Goal: Task Accomplishment & Management: Use online tool/utility

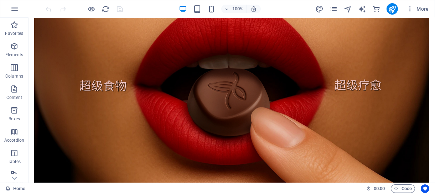
scroll to position [48, 0]
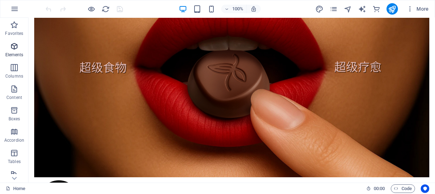
click at [13, 52] on p "Elements" at bounding box center [14, 55] width 18 height 6
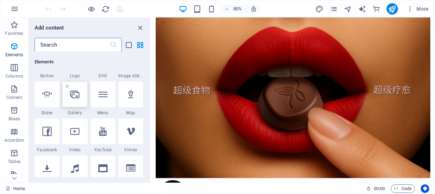
scroll to position [143, 0]
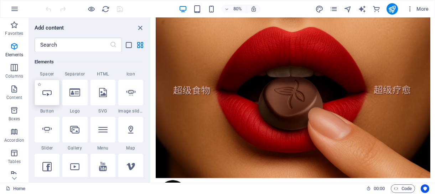
click at [48, 94] on icon at bounding box center [46, 92] width 9 height 9
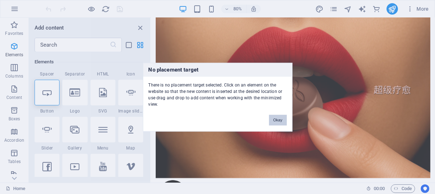
click at [278, 121] on button "Okay" at bounding box center [278, 120] width 18 height 11
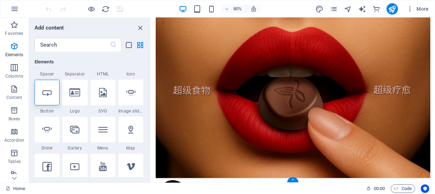
scroll to position [0, 0]
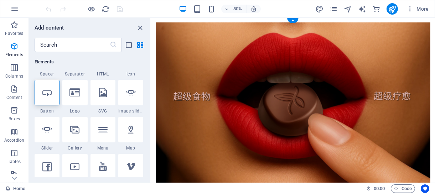
click at [240, 129] on figure at bounding box center [328, 125] width 344 height 202
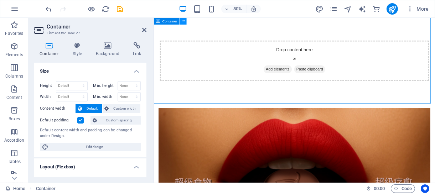
click at [182, 22] on icon at bounding box center [183, 21] width 3 height 6
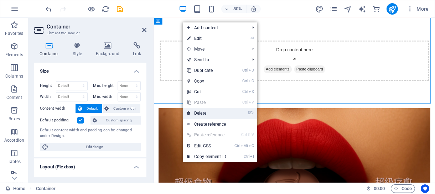
click at [194, 109] on link "⌦ Delete" at bounding box center [207, 113] width 48 height 11
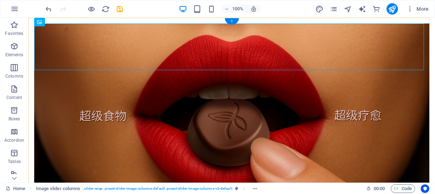
click at [232, 23] on div "+" at bounding box center [232, 21] width 14 height 6
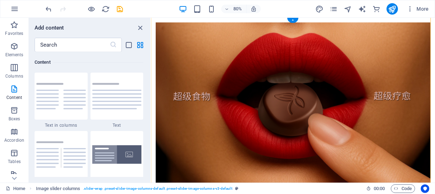
scroll to position [7, 0]
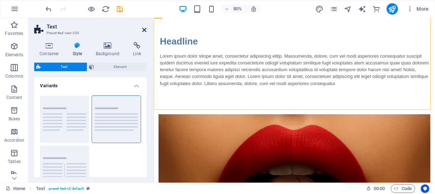
click at [145, 31] on icon at bounding box center [144, 30] width 4 height 6
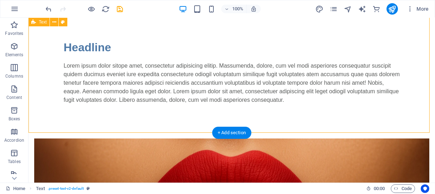
click at [241, 35] on div "Headline Lorem ipsum dolor sitope amet, consectetur adipisicing elitip. Massume…" at bounding box center [231, 71] width 407 height 123
click at [51, 22] on button at bounding box center [54, 22] width 9 height 9
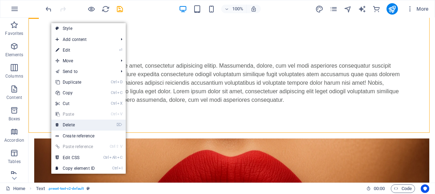
click at [85, 125] on link "⌦ Delete" at bounding box center [75, 125] width 48 height 11
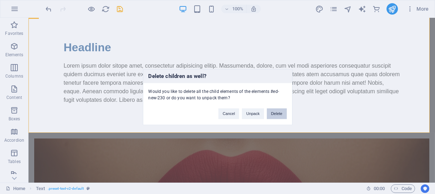
click at [276, 114] on button "Delete" at bounding box center [277, 113] width 20 height 11
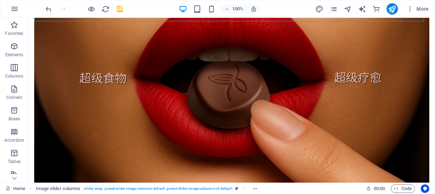
scroll to position [0, 0]
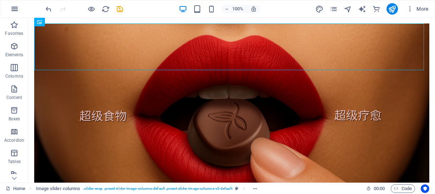
click at [14, 10] on icon "button" at bounding box center [14, 9] width 9 height 9
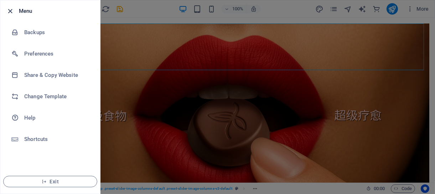
click at [12, 11] on icon "button" at bounding box center [10, 11] width 8 height 8
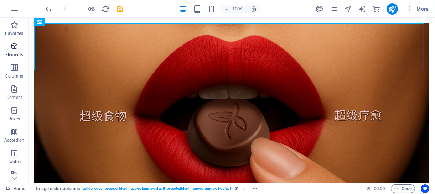
click at [15, 56] on p "Elements" at bounding box center [14, 55] width 18 height 6
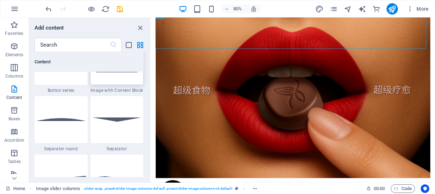
scroll to position [1639, 0]
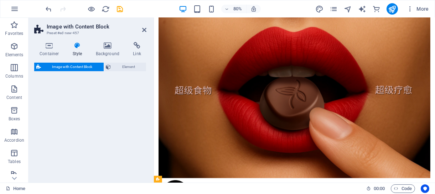
select select "rem"
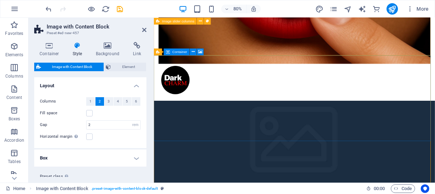
scroll to position [177, 0]
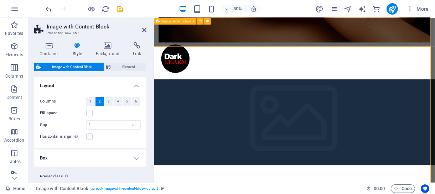
click at [243, 95] on figure at bounding box center [329, 148] width 351 height 107
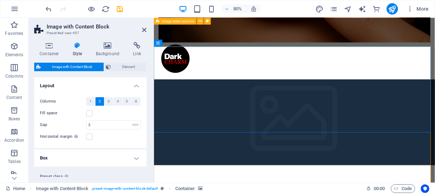
click at [225, 95] on figure at bounding box center [329, 148] width 351 height 107
click at [107, 51] on h4 "Background" at bounding box center [109, 49] width 37 height 15
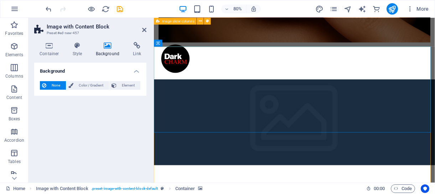
click at [106, 50] on h4 "Background" at bounding box center [109, 49] width 37 height 15
click at [73, 52] on h4 "Style" at bounding box center [78, 49] width 23 height 15
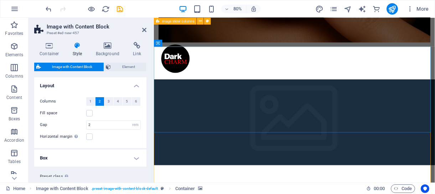
click at [237, 95] on figure at bounding box center [329, 148] width 351 height 107
click at [206, 45] on icon at bounding box center [206, 43] width 3 height 6
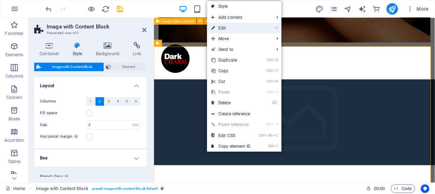
click at [226, 27] on link "⏎ Edit" at bounding box center [231, 28] width 48 height 11
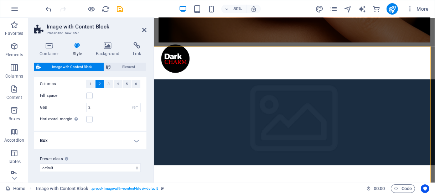
scroll to position [0, 0]
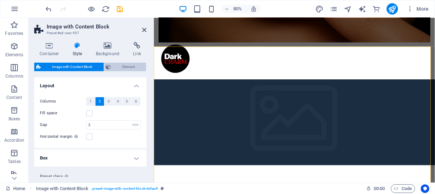
click at [119, 66] on span "Element" at bounding box center [128, 67] width 31 height 9
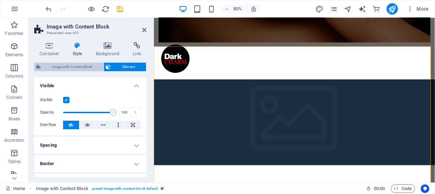
click at [77, 67] on span "Image with Content Block" at bounding box center [72, 67] width 58 height 9
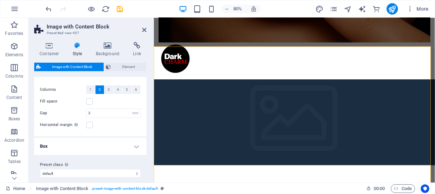
scroll to position [17, 0]
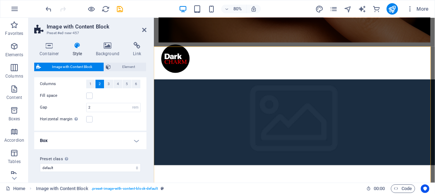
click at [136, 140] on h4 "Box" at bounding box center [90, 140] width 112 height 17
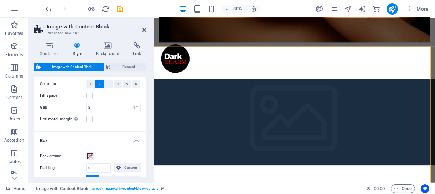
scroll to position [83, 0]
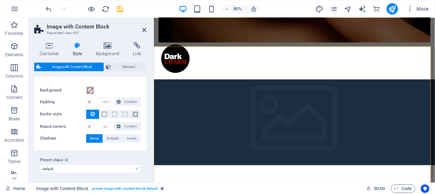
click at [88, 91] on span at bounding box center [90, 91] width 6 height 6
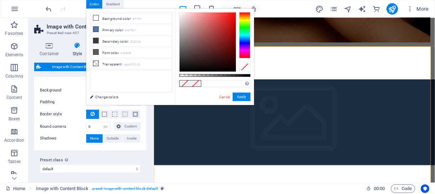
click at [62, 84] on div "Background Padding 0 px rem % vw vh Custom Custom 0 px rem % vw vh 0 px rem % v…" at bounding box center [90, 114] width 115 height 71
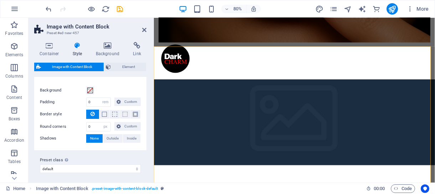
click at [241, 95] on figure at bounding box center [329, 148] width 351 height 107
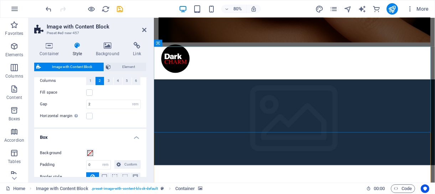
scroll to position [0, 0]
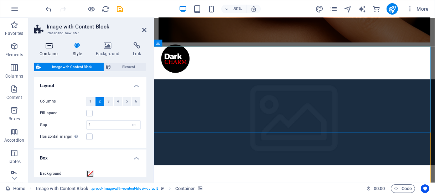
click at [48, 49] on h4 "Container" at bounding box center [50, 49] width 33 height 15
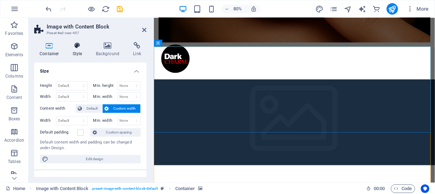
click at [79, 48] on icon at bounding box center [77, 45] width 20 height 7
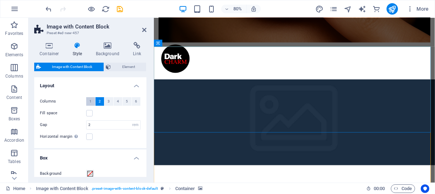
click at [88, 101] on button "1" at bounding box center [90, 101] width 9 height 9
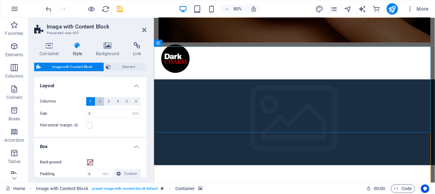
click at [101, 101] on button "2" at bounding box center [100, 101] width 9 height 9
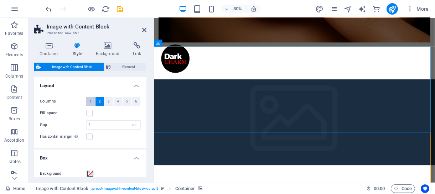
click at [92, 101] on button "1" at bounding box center [90, 101] width 9 height 9
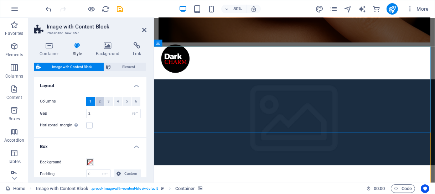
click at [101, 102] on button "2" at bounding box center [100, 101] width 9 height 9
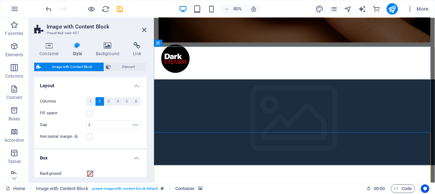
scroll to position [83, 0]
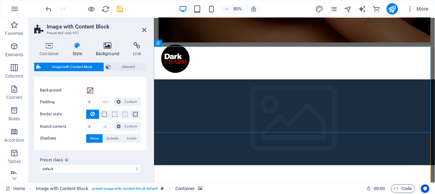
click at [107, 51] on h4 "Background" at bounding box center [109, 49] width 37 height 15
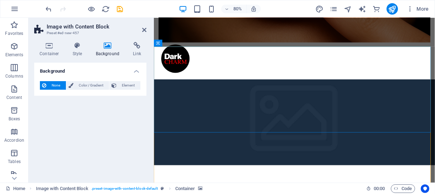
click at [51, 87] on span "None" at bounding box center [55, 85] width 15 height 9
click at [129, 86] on span "Element" at bounding box center [129, 85] width 20 height 9
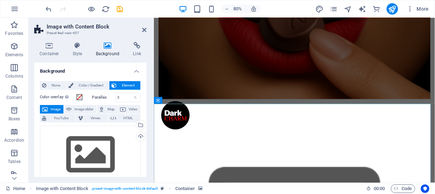
scroll to position [213, 0]
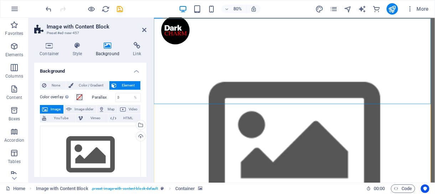
click at [48, 84] on span "None" at bounding box center [55, 85] width 15 height 9
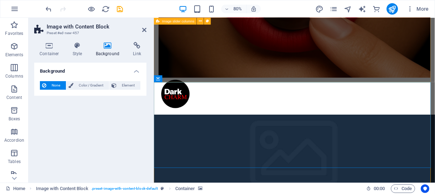
scroll to position [142, 0]
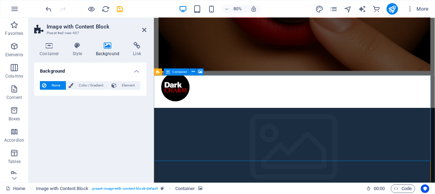
click at [317, 130] on figure at bounding box center [329, 183] width 351 height 107
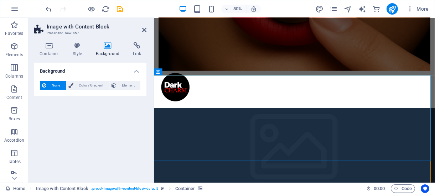
click at [247, 186] on figure at bounding box center [329, 183] width 351 height 107
click at [143, 31] on icon at bounding box center [144, 30] width 4 height 6
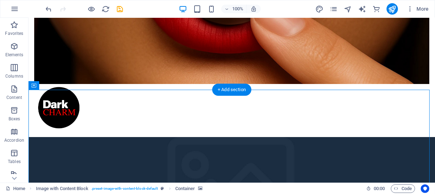
click at [69, 137] on figure at bounding box center [231, 190] width 407 height 107
click at [67, 137] on figure at bounding box center [231, 190] width 407 height 107
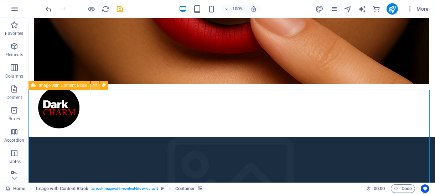
click at [94, 86] on icon at bounding box center [95, 85] width 4 height 7
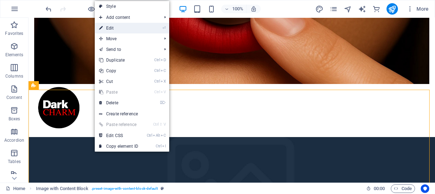
click at [132, 25] on link "⏎ Edit" at bounding box center [119, 28] width 48 height 11
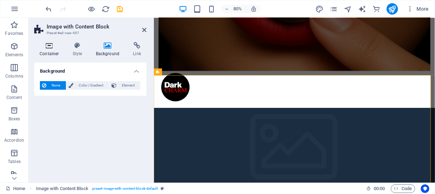
click at [47, 52] on h4 "Container" at bounding box center [50, 49] width 33 height 15
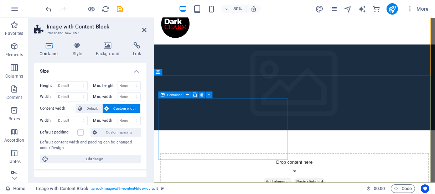
scroll to position [249, 0]
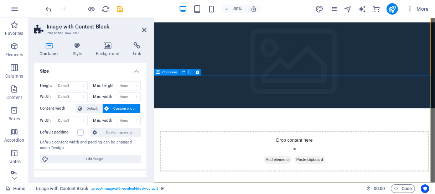
click at [306, 77] on figure at bounding box center [329, 77] width 351 height 107
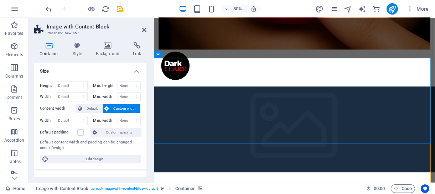
scroll to position [177, 0]
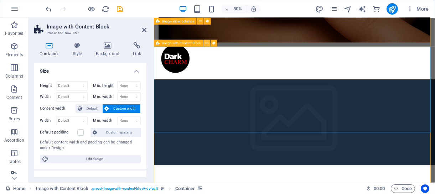
click at [207, 45] on icon at bounding box center [206, 43] width 3 height 6
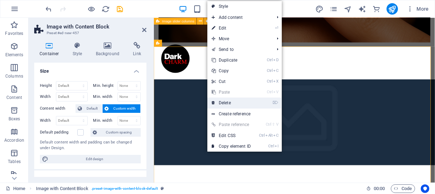
click at [228, 103] on link "⌦ Delete" at bounding box center [231, 103] width 48 height 11
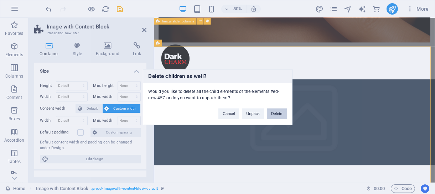
click at [279, 114] on button "Delete" at bounding box center [277, 113] width 20 height 11
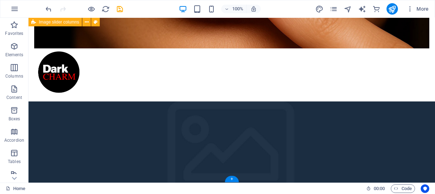
scroll to position [48, 0]
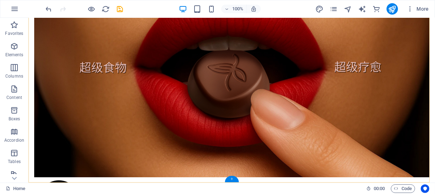
click at [233, 180] on div "+" at bounding box center [232, 179] width 14 height 6
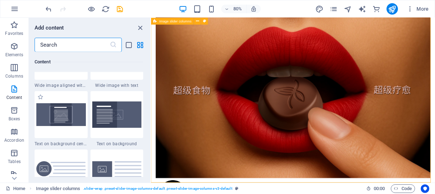
scroll to position [1461, 0]
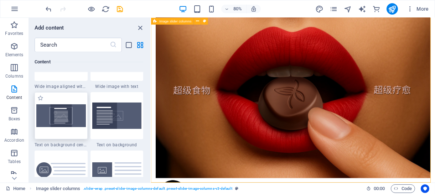
drag, startPoint x: 71, startPoint y: 121, endPoint x: 323, endPoint y: 109, distance: 251.9
click at [71, 121] on img at bounding box center [61, 115] width 50 height 22
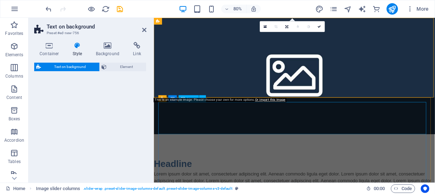
select select "%"
select select "rem"
select select "px"
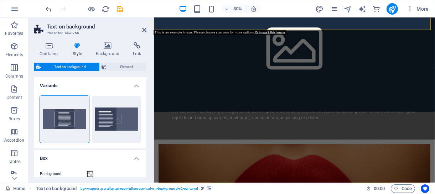
scroll to position [0, 0]
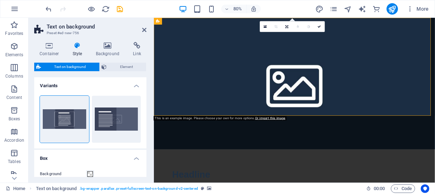
click at [176, 104] on figure at bounding box center [329, 100] width 351 height 165
click at [210, 48] on figure at bounding box center [329, 100] width 351 height 165
click at [263, 29] on link at bounding box center [265, 26] width 11 height 11
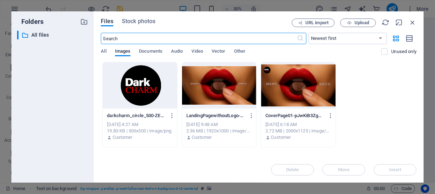
click at [229, 97] on div at bounding box center [219, 85] width 74 height 46
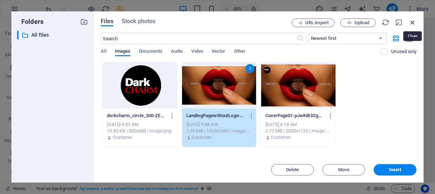
click at [412, 20] on icon "button" at bounding box center [413, 23] width 8 height 8
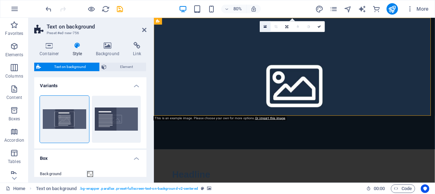
click at [267, 26] on link at bounding box center [265, 26] width 11 height 11
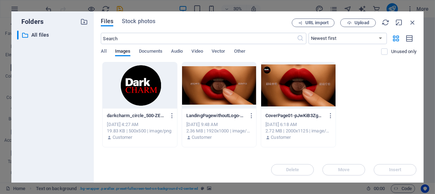
click at [212, 92] on div at bounding box center [219, 85] width 74 height 46
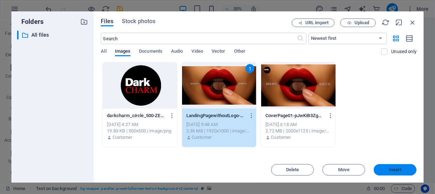
click at [400, 174] on button "Insert" at bounding box center [395, 169] width 43 height 11
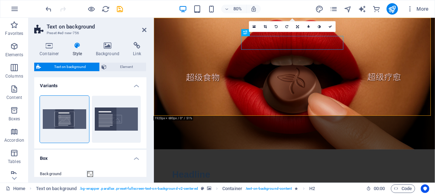
click at [190, 47] on figure at bounding box center [329, 100] width 351 height 165
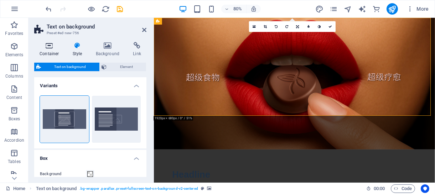
click at [51, 51] on h4 "Container" at bounding box center [50, 49] width 33 height 15
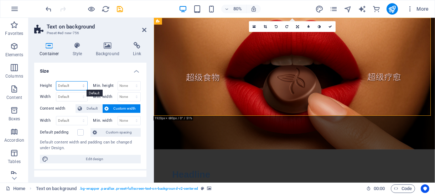
click at [71, 87] on select "Default px rem % vh vw" at bounding box center [71, 86] width 31 height 9
click at [65, 83] on select "Default px rem % vh vw" at bounding box center [71, 86] width 31 height 9
click at [68, 84] on select "Default px rem % vh vw" at bounding box center [71, 86] width 31 height 9
click at [128, 82] on select "None px rem % vh vw" at bounding box center [129, 86] width 23 height 9
select select "px"
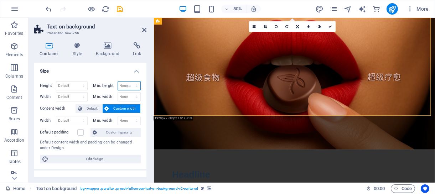
click at [129, 82] on select "None px rem % vh vw" at bounding box center [129, 86] width 23 height 9
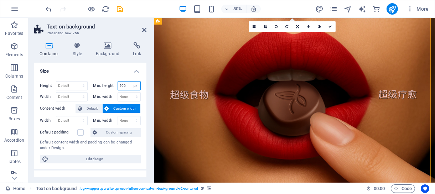
type input "600"
click at [110, 72] on h4 "Size" at bounding box center [90, 69] width 112 height 13
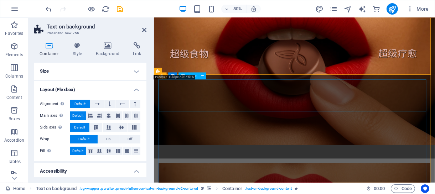
scroll to position [143, 0]
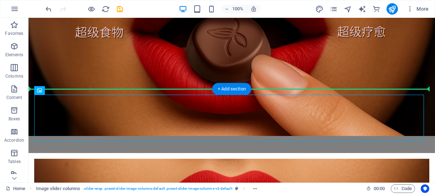
drag, startPoint x: 87, startPoint y: 114, endPoint x: 94, endPoint y: 52, distance: 62.1
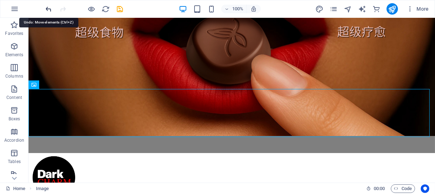
click at [48, 7] on icon "undo" at bounding box center [49, 9] width 8 height 8
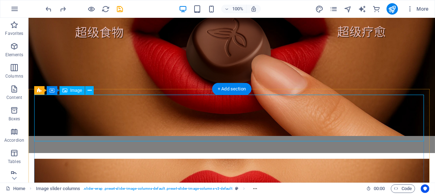
click at [90, 91] on icon at bounding box center [90, 90] width 4 height 7
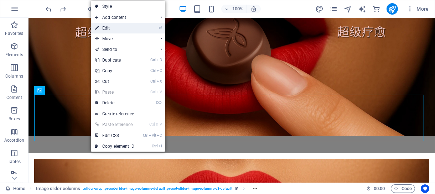
click at [106, 24] on link "⏎ Edit" at bounding box center [115, 28] width 48 height 11
select select "%"
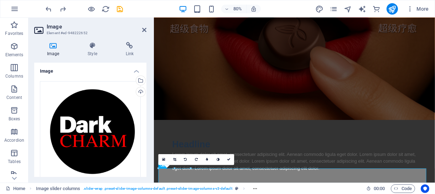
scroll to position [0, 0]
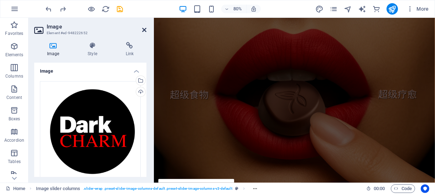
click at [143, 30] on icon at bounding box center [144, 30] width 4 height 6
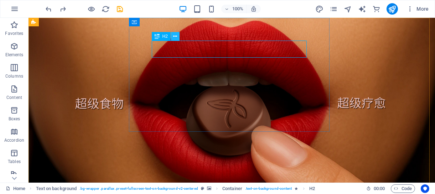
click at [175, 37] on icon at bounding box center [175, 36] width 4 height 7
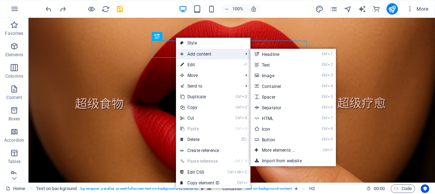
click at [193, 55] on span "Add content" at bounding box center [208, 54] width 64 height 11
click at [294, 76] on link "Ctrl 3 Image" at bounding box center [280, 75] width 59 height 11
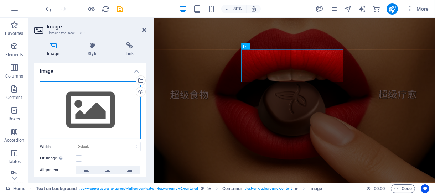
click at [78, 103] on div "Drag files here, click to choose files or select files from Files or our free s…" at bounding box center [90, 110] width 101 height 58
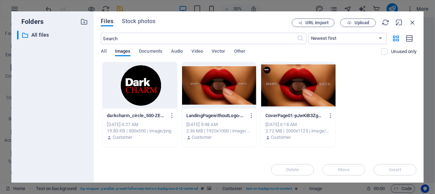
click at [142, 92] on div at bounding box center [140, 85] width 74 height 46
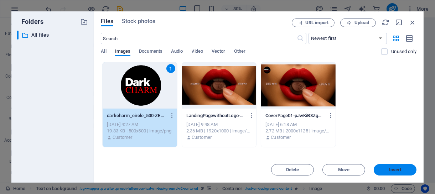
click at [401, 171] on span "Insert" at bounding box center [395, 170] width 37 height 4
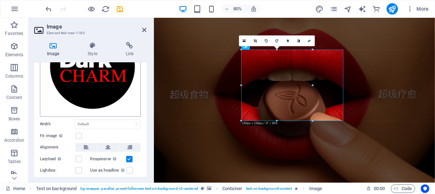
scroll to position [96, 0]
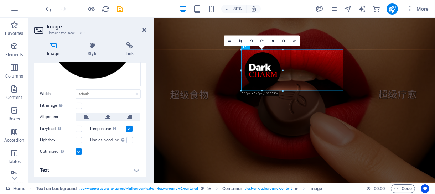
drag, startPoint x: 242, startPoint y: 119, endPoint x: 306, endPoint y: 80, distance: 75.2
type input "145"
select select "px"
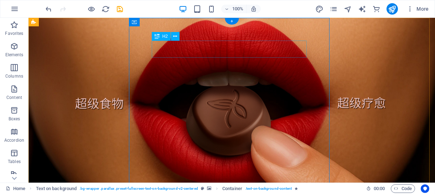
click at [176, 37] on icon at bounding box center [175, 36] width 4 height 7
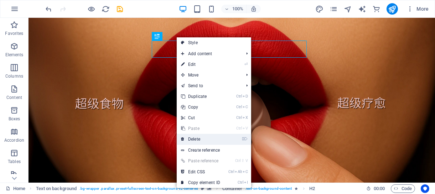
click at [194, 138] on link "⌦ Delete" at bounding box center [201, 139] width 48 height 11
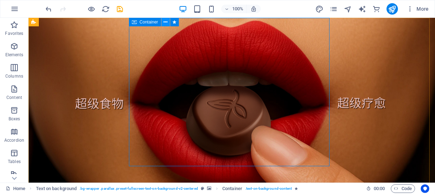
click at [168, 22] on icon at bounding box center [166, 22] width 4 height 7
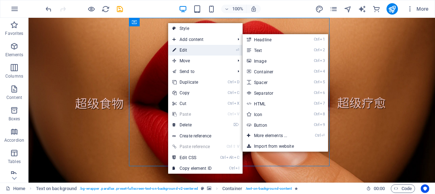
click at [183, 51] on link "⏎ Edit" at bounding box center [192, 50] width 48 height 11
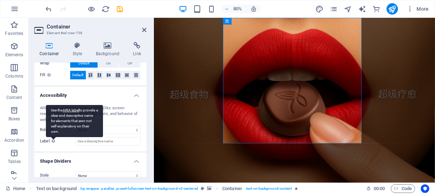
scroll to position [173, 0]
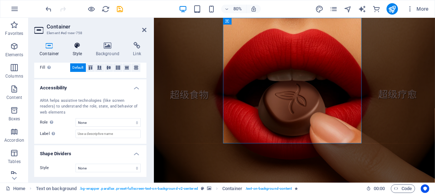
click at [80, 45] on icon at bounding box center [77, 45] width 20 height 7
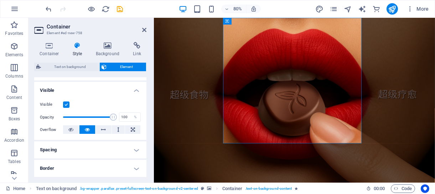
scroll to position [71, 0]
drag, startPoint x: 112, startPoint y: 117, endPoint x: 56, endPoint y: 120, distance: 56.4
click at [56, 120] on div "Opacity 1 %" at bounding box center [90, 117] width 101 height 11
type input "100"
drag, startPoint x: 63, startPoint y: 117, endPoint x: 132, endPoint y: 118, distance: 69.1
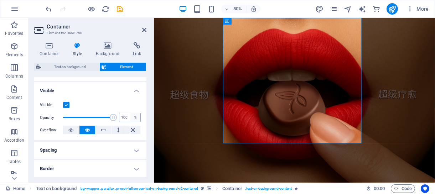
click at [132, 118] on div "Opacity 100 %" at bounding box center [90, 117] width 101 height 11
click at [386, 191] on figure at bounding box center [329, 123] width 351 height 210
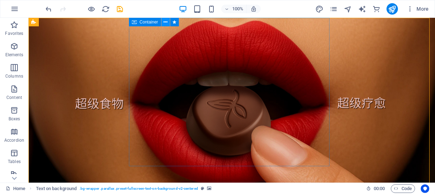
click at [166, 23] on icon at bounding box center [166, 22] width 4 height 7
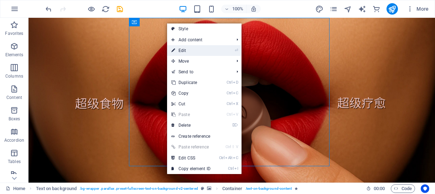
click at [185, 49] on link "⏎ Edit" at bounding box center [191, 50] width 48 height 11
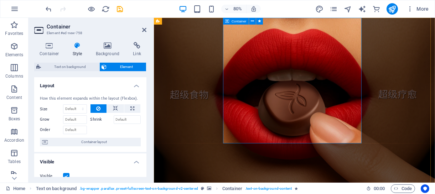
click at [81, 51] on h4 "Style" at bounding box center [78, 49] width 23 height 15
click at [75, 48] on icon at bounding box center [77, 45] width 20 height 7
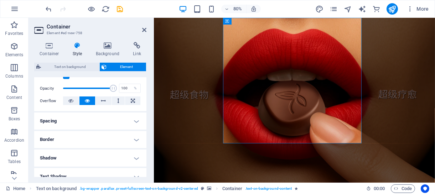
scroll to position [0, 0]
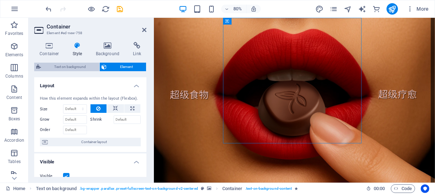
click at [57, 67] on span "Text on background" at bounding box center [70, 67] width 54 height 9
select select "%"
select select "rem"
select select "px"
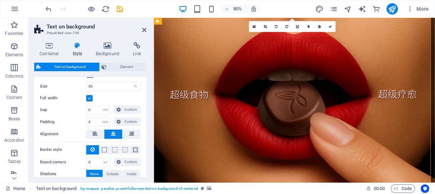
scroll to position [64, 0]
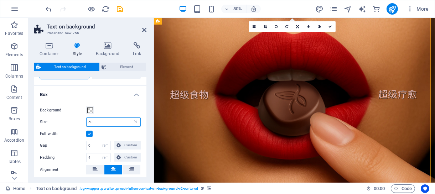
click at [87, 124] on input "50" at bounding box center [114, 122] width 54 height 9
click at [108, 108] on div "Background" at bounding box center [90, 110] width 101 height 9
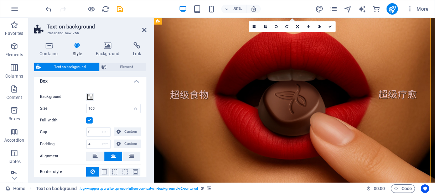
scroll to position [63, 0]
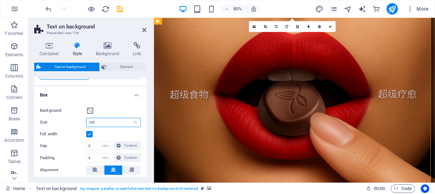
drag, startPoint x: 92, startPoint y: 122, endPoint x: 83, endPoint y: 121, distance: 9.3
click at [83, 121] on div "Size 100 px rem % vh vw" at bounding box center [90, 122] width 101 height 9
type input "80"
click at [91, 112] on span at bounding box center [90, 111] width 6 height 6
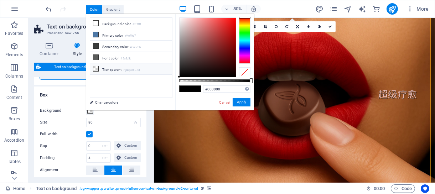
click at [112, 67] on li "Transparent rgba(0,0,0,.0)" at bounding box center [131, 68] width 82 height 11
type input "rgba(0, 0, 0, 0)"
click at [241, 103] on button "Apply" at bounding box center [242, 102] width 18 height 9
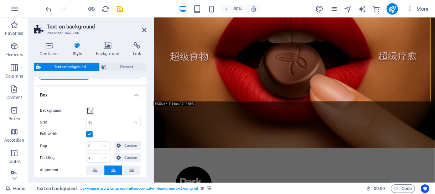
scroll to position [0, 0]
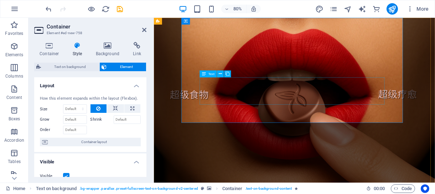
click at [222, 74] on icon at bounding box center [220, 74] width 3 height 6
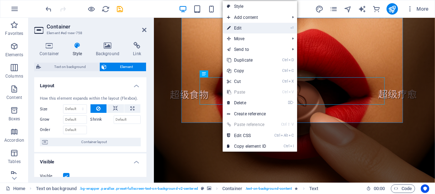
click at [241, 26] on link "⏎ Edit" at bounding box center [247, 28] width 48 height 11
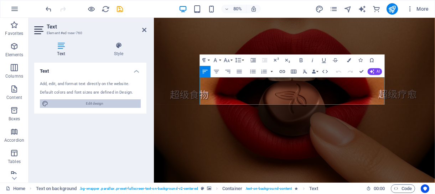
click at [100, 105] on span "Edit design" at bounding box center [95, 103] width 88 height 9
select select "px"
select select "400"
select select "px"
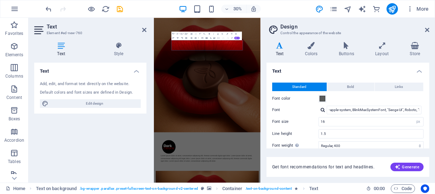
click at [294, 86] on span "Standard" at bounding box center [300, 87] width 14 height 9
click at [310, 53] on h4 "Colors" at bounding box center [313, 49] width 34 height 15
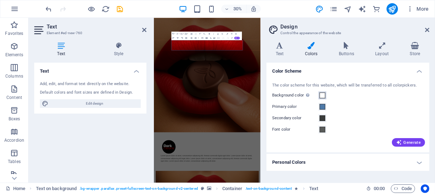
click at [323, 96] on span at bounding box center [323, 96] width 6 height 6
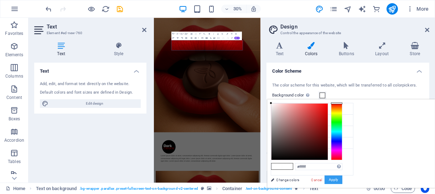
click at [342, 178] on button "Apply" at bounding box center [334, 180] width 18 height 9
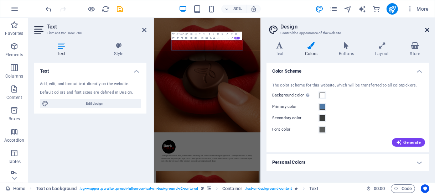
click at [427, 31] on icon at bounding box center [427, 30] width 4 height 6
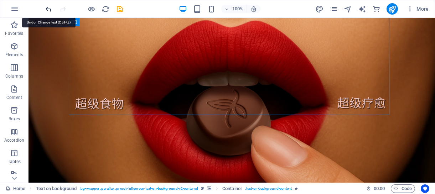
click at [50, 9] on icon "undo" at bounding box center [49, 9] width 8 height 8
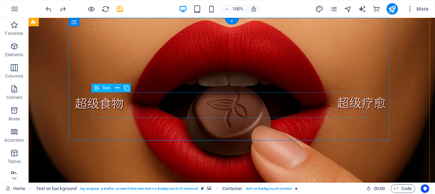
click at [116, 87] on icon at bounding box center [117, 87] width 4 height 7
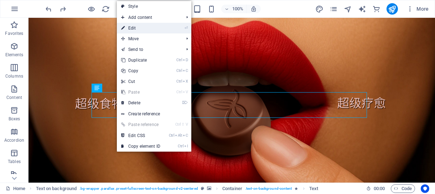
click at [136, 30] on link "⏎ Edit" at bounding box center [141, 28] width 48 height 11
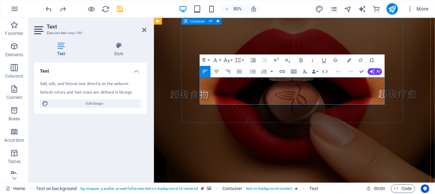
drag, startPoint x: 366, startPoint y: 123, endPoint x: 208, endPoint y: 95, distance: 161.1
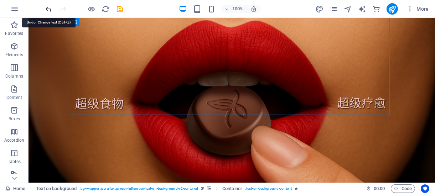
click at [52, 10] on icon "undo" at bounding box center [49, 9] width 8 height 8
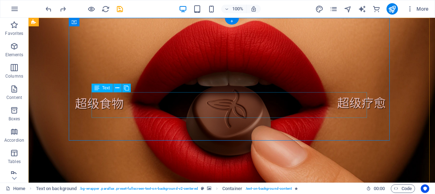
click at [116, 87] on icon at bounding box center [117, 87] width 4 height 7
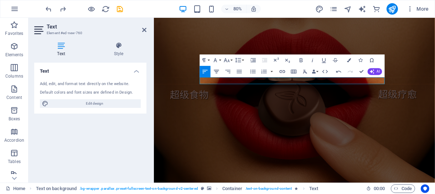
click at [217, 72] on icon "button" at bounding box center [216, 71] width 7 height 7
drag, startPoint x: 366, startPoint y: 96, endPoint x: 289, endPoint y: 100, distance: 77.5
click at [351, 60] on button "Colors" at bounding box center [349, 60] width 11 height 11
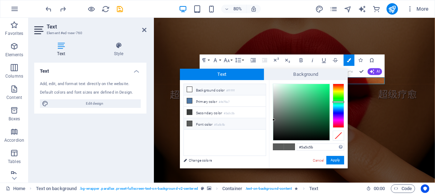
click at [219, 90] on li "Background color #ffffff" at bounding box center [225, 89] width 82 height 11
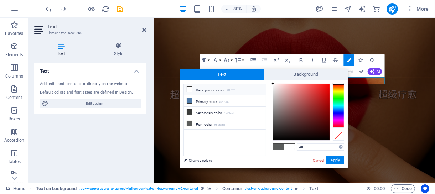
click at [278, 147] on span at bounding box center [278, 147] width 11 height 6
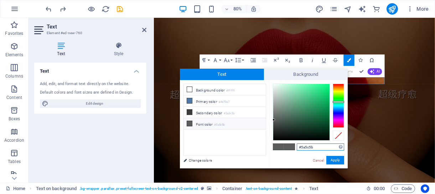
drag, startPoint x: 318, startPoint y: 149, endPoint x: 302, endPoint y: 150, distance: 16.0
click at [302, 150] on input "#5a5c5b" at bounding box center [320, 147] width 47 height 7
type input "#ffffff"
click at [334, 161] on button "Apply" at bounding box center [335, 160] width 18 height 9
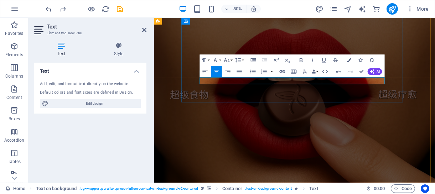
drag, startPoint x: 363, startPoint y: 98, endPoint x: 294, endPoint y: 102, distance: 68.5
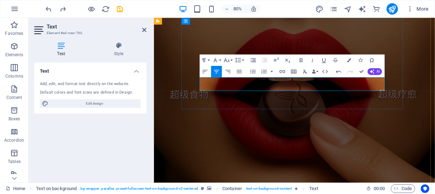
drag, startPoint x: 370, startPoint y: 107, endPoint x: 294, endPoint y: 108, distance: 75.9
click at [283, 72] on icon "button" at bounding box center [282, 71] width 7 height 7
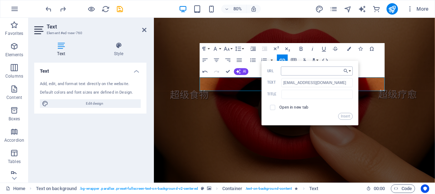
click at [289, 70] on input "URL" at bounding box center [317, 71] width 72 height 9
type input "mailto:[EMAIL_ADDRESS][DOMAIN_NAME]"
click at [344, 115] on button "Insert" at bounding box center [346, 116] width 14 height 7
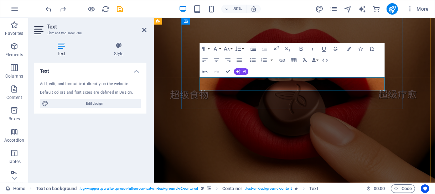
drag, startPoint x: 370, startPoint y: 104, endPoint x: 293, endPoint y: 107, distance: 76.7
click at [296, 79] on icon "button" at bounding box center [296, 79] width 4 height 4
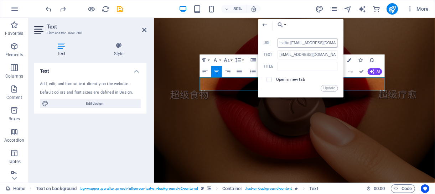
drag, startPoint x: 335, startPoint y: 43, endPoint x: 278, endPoint y: 46, distance: 57.5
click at [278, 46] on input "mailto:[EMAIL_ADDRESS][DOMAIN_NAME]" at bounding box center [308, 42] width 60 height 9
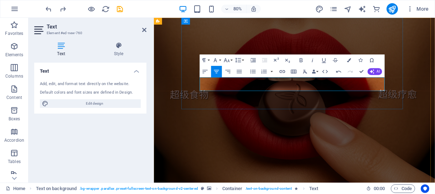
drag, startPoint x: 366, startPoint y: 104, endPoint x: 290, endPoint y: 104, distance: 75.9
click at [351, 60] on icon "button" at bounding box center [349, 60] width 4 height 4
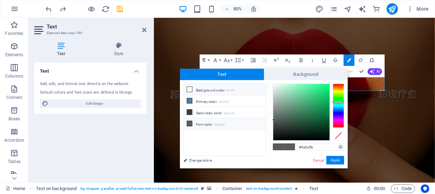
click at [189, 121] on icon at bounding box center [189, 123] width 5 height 5
click at [190, 121] on icon at bounding box center [189, 123] width 5 height 5
drag, startPoint x: 302, startPoint y: 147, endPoint x: 316, endPoint y: 147, distance: 14.3
click at [316, 147] on input "#5a5c5b" at bounding box center [320, 147] width 47 height 7
type input "#ffffff"
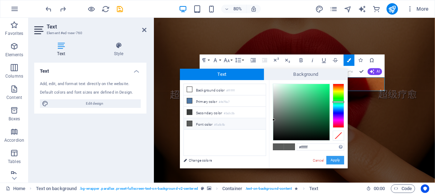
click at [338, 163] on button "Apply" at bounding box center [335, 160] width 18 height 9
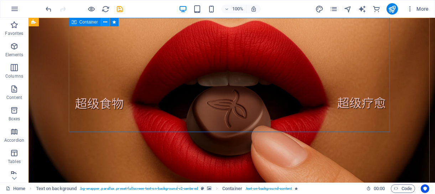
click at [106, 22] on icon at bounding box center [105, 22] width 4 height 7
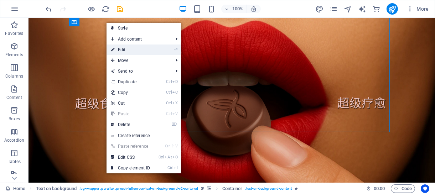
click at [141, 49] on link "⏎ Edit" at bounding box center [131, 50] width 48 height 11
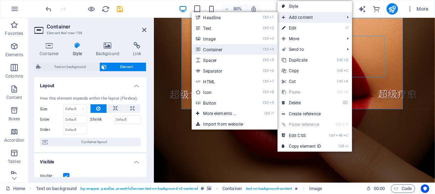
click at [224, 54] on link "Ctrl 4 Container" at bounding box center [221, 49] width 59 height 11
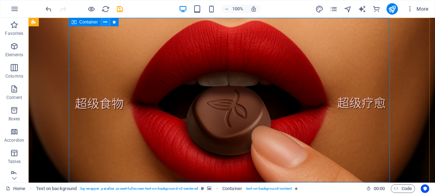
click at [105, 23] on icon at bounding box center [105, 22] width 4 height 7
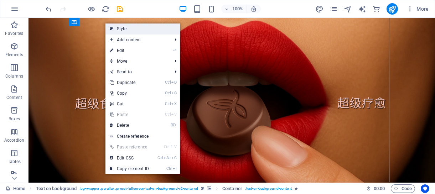
click at [131, 30] on link "Style" at bounding box center [142, 29] width 74 height 11
select select "%"
select select "rem"
select select "px"
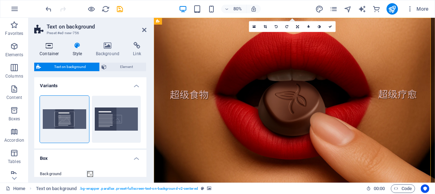
click at [51, 50] on h4 "Container" at bounding box center [50, 49] width 33 height 15
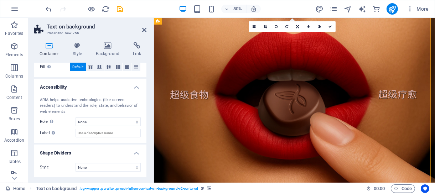
scroll to position [13, 0]
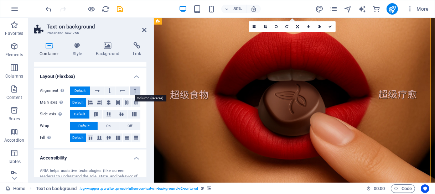
click at [134, 90] on icon at bounding box center [135, 91] width 2 height 9
click at [82, 91] on span "Default" at bounding box center [79, 91] width 11 height 9
click at [81, 114] on span "Default" at bounding box center [79, 114] width 11 height 9
click at [133, 115] on icon at bounding box center [134, 114] width 9 height 4
click at [79, 115] on span "Default" at bounding box center [79, 114] width 11 height 9
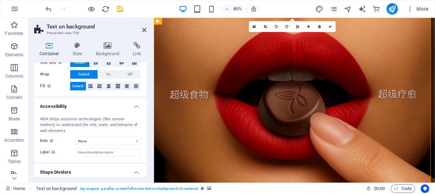
scroll to position [84, 0]
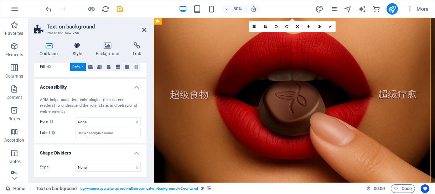
click at [76, 45] on icon at bounding box center [77, 45] width 20 height 7
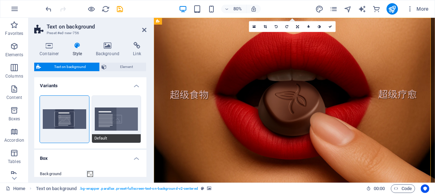
scroll to position [107, 0]
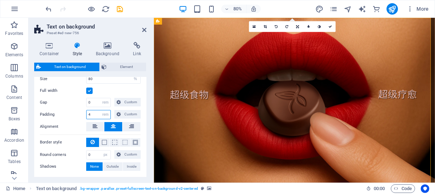
drag, startPoint x: 93, startPoint y: 113, endPoint x: 81, endPoint y: 113, distance: 12.1
click at [81, 113] on div "Padding 4 px rem % vh vw Custom Custom" at bounding box center [90, 114] width 101 height 9
click at [121, 112] on button "Custom" at bounding box center [127, 114] width 26 height 9
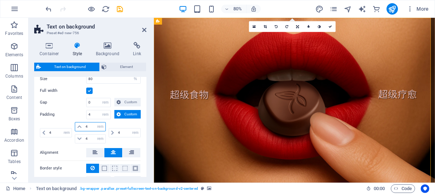
drag, startPoint x: 88, startPoint y: 128, endPoint x: 81, endPoint y: 128, distance: 6.4
click at [81, 128] on div "4 px rem % vh vw" at bounding box center [90, 126] width 31 height 9
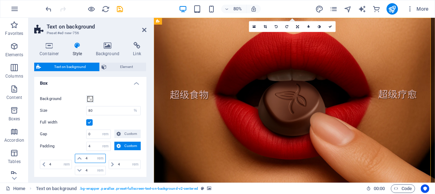
scroll to position [35, 0]
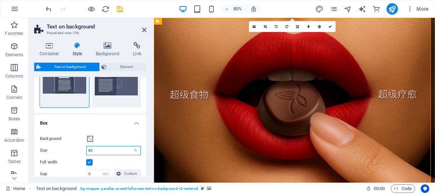
click at [91, 152] on input "80" at bounding box center [114, 150] width 54 height 9
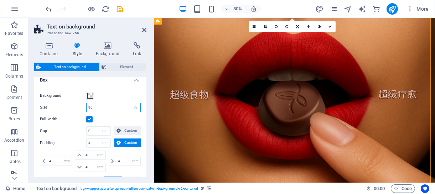
scroll to position [107, 0]
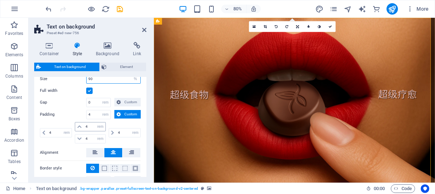
type input "90"
click at [89, 125] on input "4" at bounding box center [94, 127] width 21 height 9
drag, startPoint x: 89, startPoint y: 125, endPoint x: 84, endPoint y: 126, distance: 4.7
click at [84, 126] on input "4" at bounding box center [94, 127] width 21 height 9
type input "1"
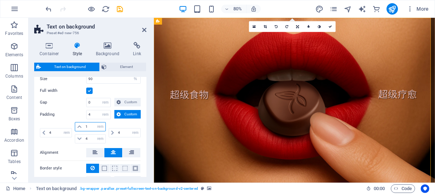
select select "DISABLED_OPTION_VALUE"
type input "1"
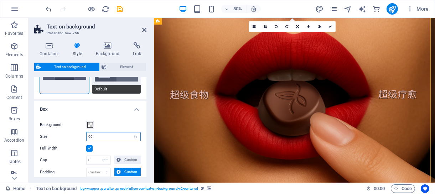
scroll to position [41, 0]
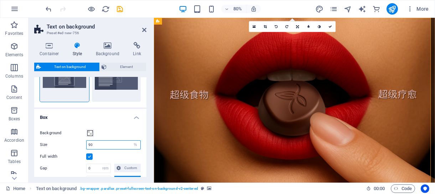
drag, startPoint x: 92, startPoint y: 78, endPoint x: 90, endPoint y: 148, distance: 70.2
click at [90, 148] on input "90" at bounding box center [114, 145] width 54 height 9
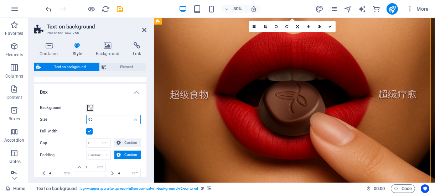
scroll to position [77, 0]
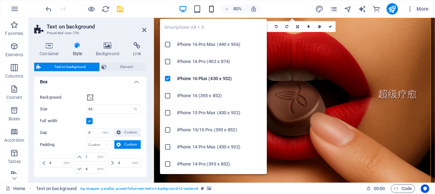
click at [210, 7] on icon "button" at bounding box center [211, 9] width 8 height 8
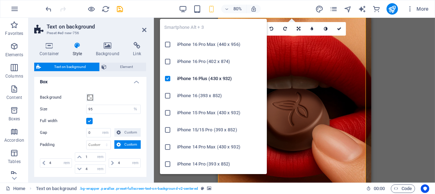
type input "100"
type input "1"
select select "rem"
type input "1"
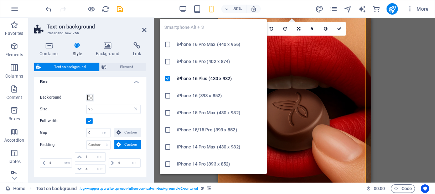
type input "1"
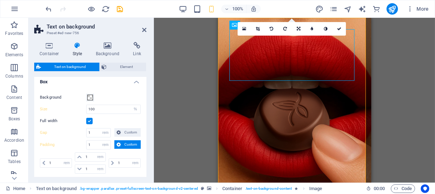
click at [339, 29] on icon at bounding box center [339, 29] width 4 height 4
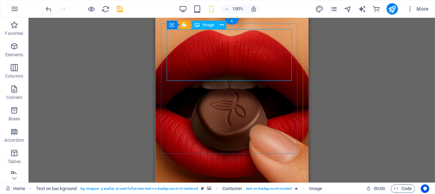
click at [221, 25] on icon at bounding box center [222, 24] width 4 height 7
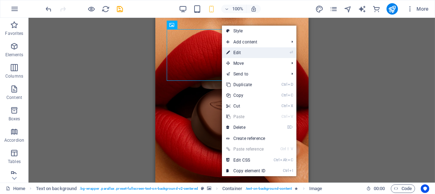
click at [237, 53] on link "⏎ Edit" at bounding box center [246, 52] width 48 height 11
select select "px"
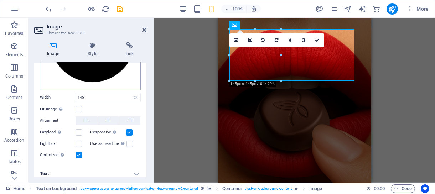
scroll to position [96, 0]
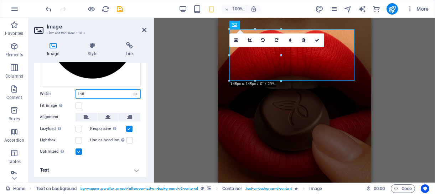
click at [79, 92] on input "145" at bounding box center [108, 94] width 65 height 9
drag, startPoint x: 90, startPoint y: 89, endPoint x: 79, endPoint y: 91, distance: 10.9
click at [79, 91] on input "145" at bounding box center [108, 94] width 65 height 9
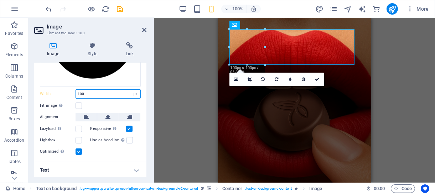
type input "100"
click at [283, 152] on figure at bounding box center [294, 113] width 153 height 190
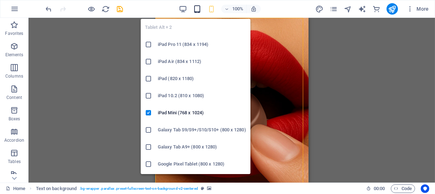
click at [199, 9] on icon "button" at bounding box center [197, 9] width 8 height 8
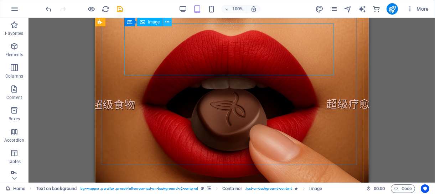
click at [168, 22] on icon at bounding box center [167, 22] width 4 height 7
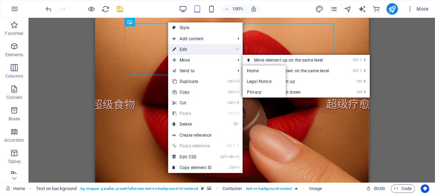
click at [187, 50] on link "⏎ Edit" at bounding box center [192, 49] width 48 height 11
select select "px"
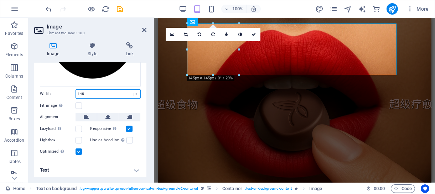
click at [81, 93] on input "145" at bounding box center [108, 94] width 65 height 9
click at [82, 92] on input "145" at bounding box center [108, 94] width 65 height 9
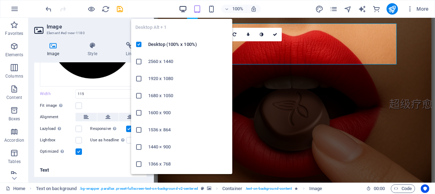
click at [184, 9] on icon "button" at bounding box center [183, 9] width 8 height 8
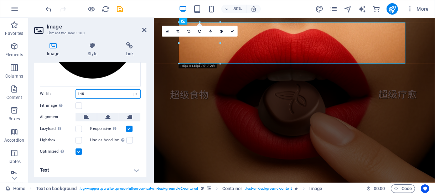
click at [81, 93] on input "145" at bounding box center [108, 94] width 65 height 9
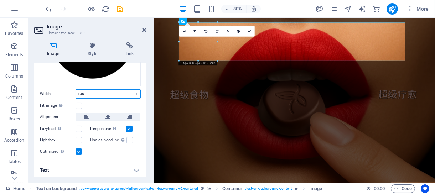
type input "135"
click at [301, 173] on figure at bounding box center [329, 123] width 351 height 210
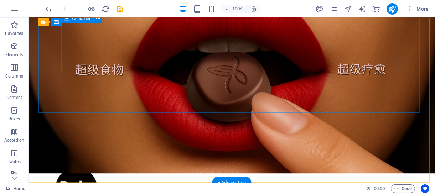
scroll to position [0, 0]
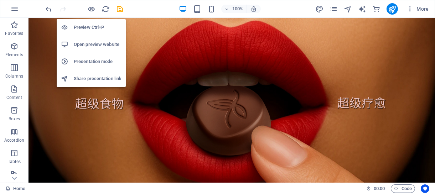
click at [87, 25] on h6 "Preview Ctrl+P" at bounding box center [98, 27] width 48 height 9
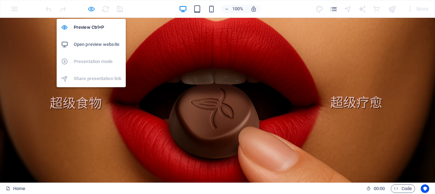
click at [89, 10] on icon "button" at bounding box center [92, 9] width 8 height 8
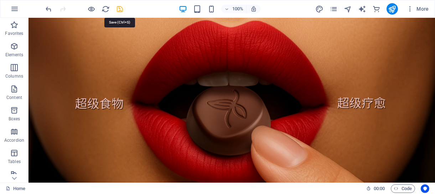
click at [120, 10] on icon "save" at bounding box center [120, 9] width 8 height 8
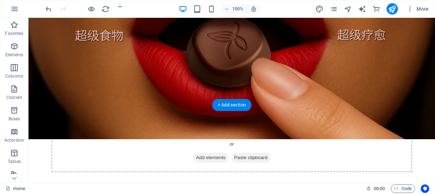
scroll to position [143, 0]
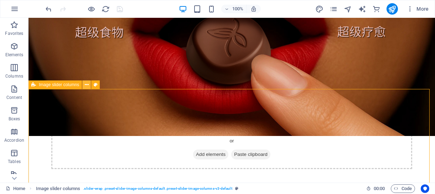
click at [86, 86] on icon at bounding box center [87, 84] width 4 height 7
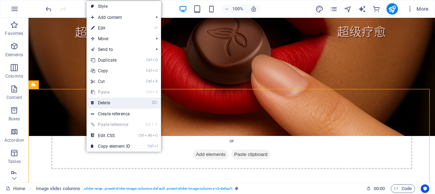
click at [111, 103] on link "⌦ Delete" at bounding box center [111, 103] width 48 height 11
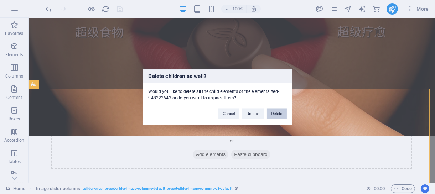
click at [272, 114] on button "Delete" at bounding box center [277, 113] width 20 height 11
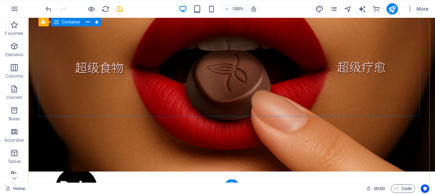
scroll to position [0, 0]
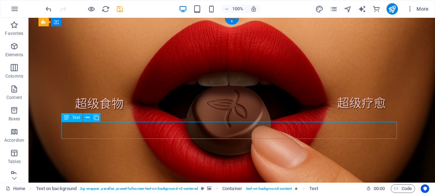
click at [86, 118] on icon at bounding box center [88, 117] width 4 height 7
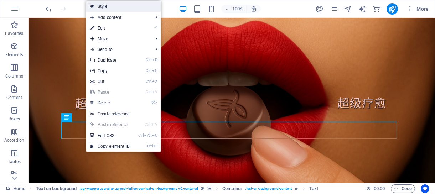
click at [114, 7] on link "Style" at bounding box center [123, 6] width 74 height 11
select select "%"
select select "rem"
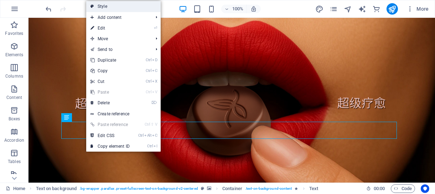
select select "rem"
select select "px"
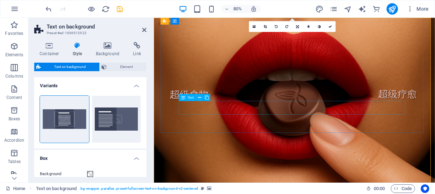
click at [200, 98] on icon at bounding box center [200, 98] width 3 height 6
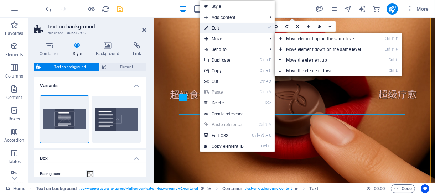
click at [221, 26] on link "⏎ Edit" at bounding box center [224, 28] width 48 height 11
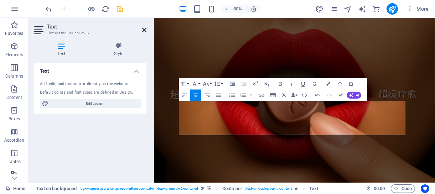
click at [145, 30] on icon at bounding box center [144, 30] width 4 height 6
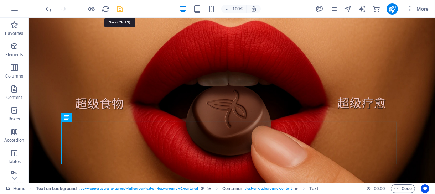
click at [121, 9] on icon "save" at bounding box center [120, 9] width 8 height 8
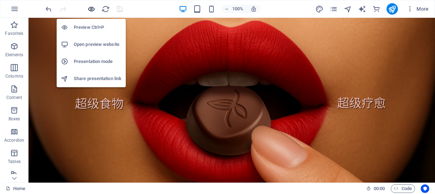
click at [90, 10] on icon "button" at bounding box center [92, 9] width 8 height 8
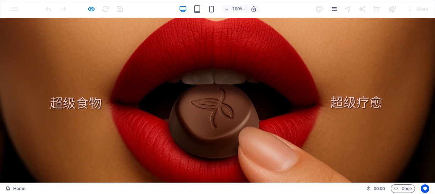
click at [84, 10] on div at bounding box center [85, 8] width 80 height 11
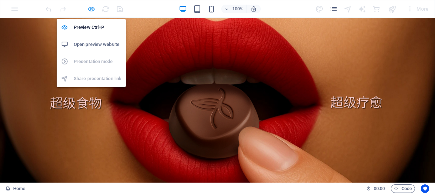
click at [88, 10] on icon "button" at bounding box center [92, 9] width 8 height 8
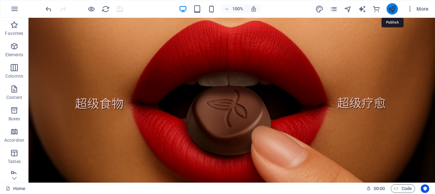
click at [395, 8] on icon "publish" at bounding box center [392, 9] width 8 height 8
